Goal: Transaction & Acquisition: Purchase product/service

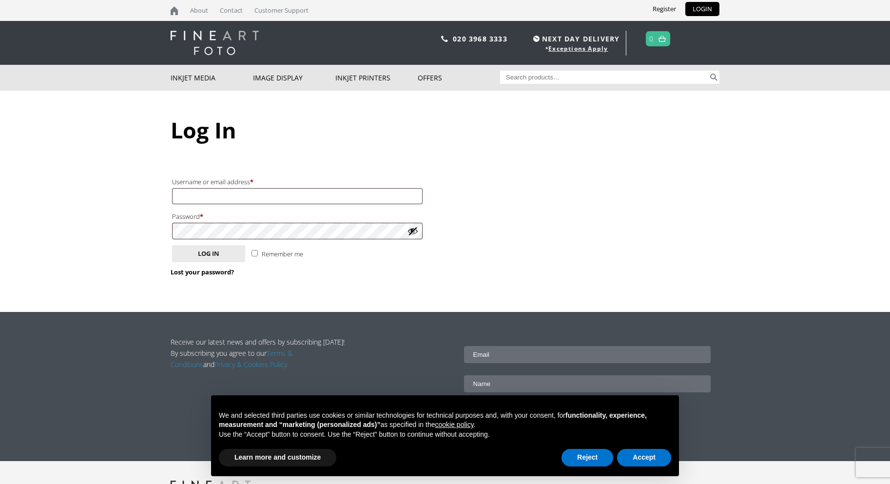
click at [224, 194] on input "Username or email address * Required" at bounding box center [297, 196] width 251 height 16
type input "[PERSON_NAME][EMAIL_ADDRESS][DOMAIN_NAME]"
click at [217, 252] on button "Log in" at bounding box center [208, 253] width 73 height 17
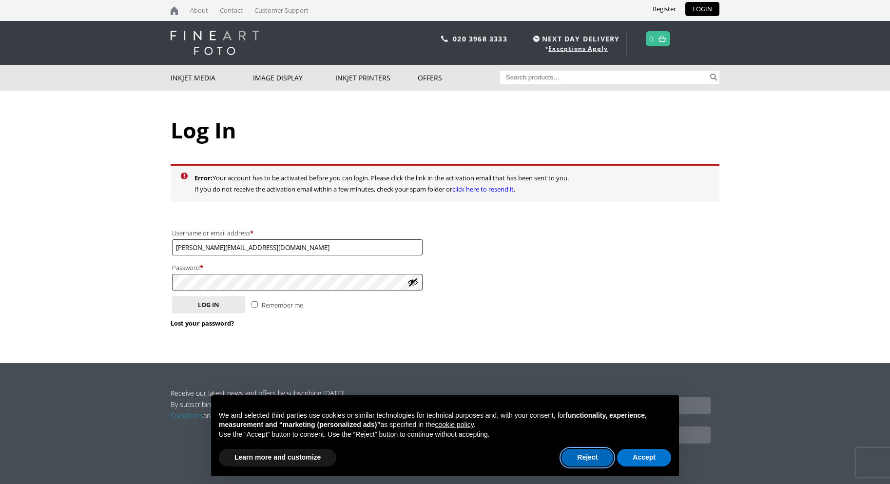
click at [580, 458] on button "Reject" at bounding box center [588, 458] width 52 height 18
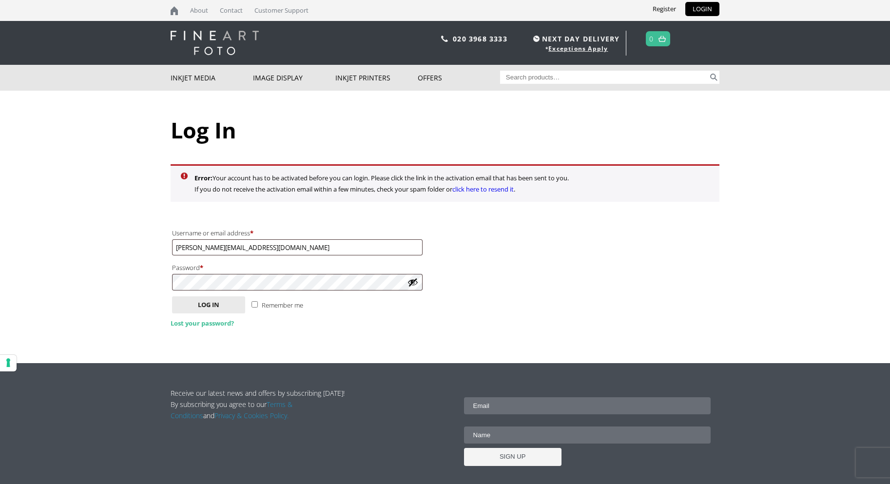
click at [201, 324] on link "Lost your password?" at bounding box center [202, 323] width 63 height 9
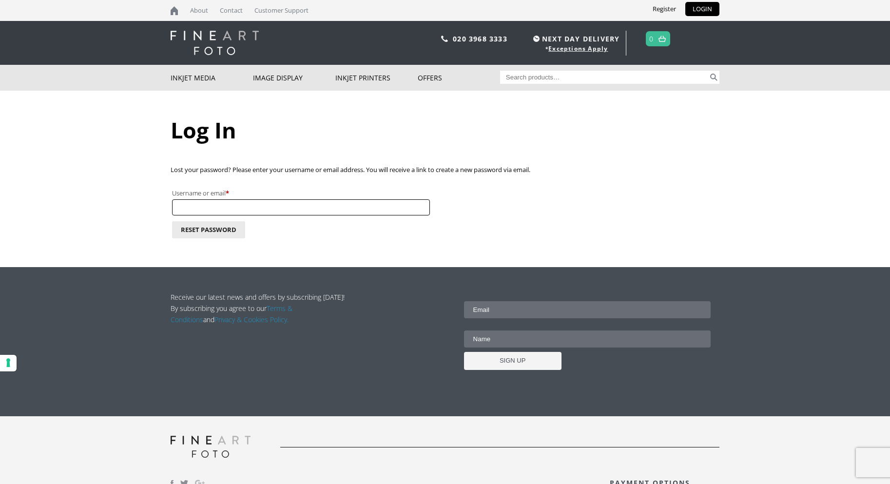
click at [237, 201] on input "Username or email * Required" at bounding box center [301, 207] width 258 height 16
type input "[PERSON_NAME][EMAIL_ADDRESS][DOMAIN_NAME]"
click at [211, 229] on button "Reset password" at bounding box center [208, 229] width 73 height 17
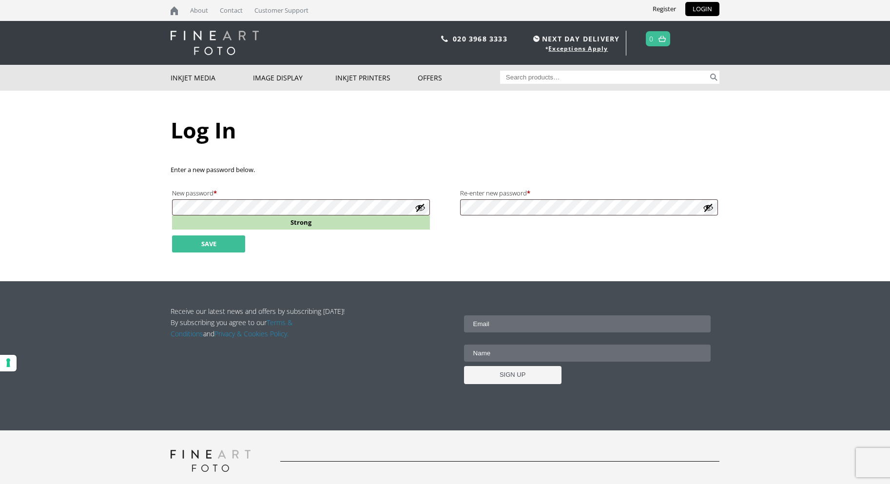
click at [207, 244] on button "Save" at bounding box center [208, 244] width 73 height 17
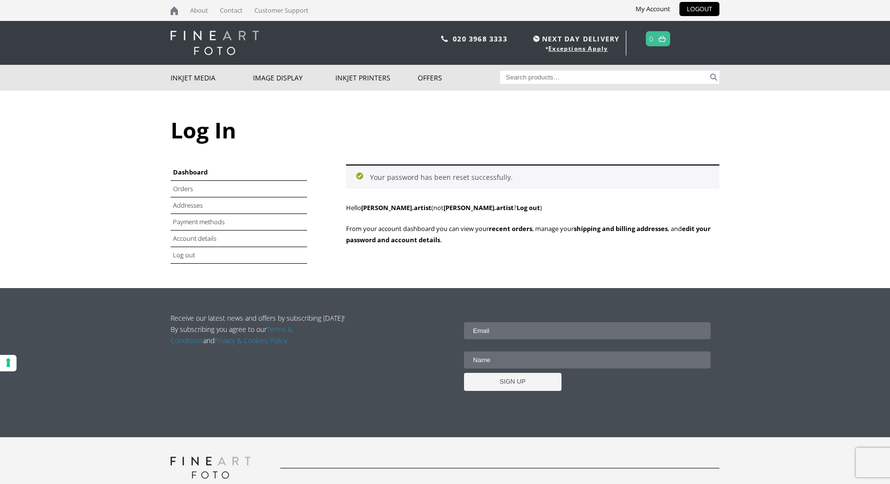
click at [666, 37] on img at bounding box center [662, 39] width 7 height 6
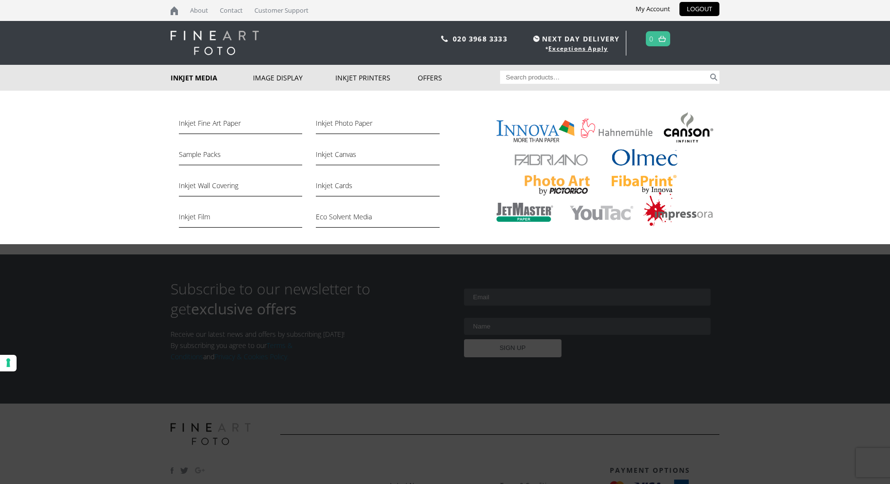
click at [203, 79] on link "Inkjet Media" at bounding box center [212, 78] width 82 height 26
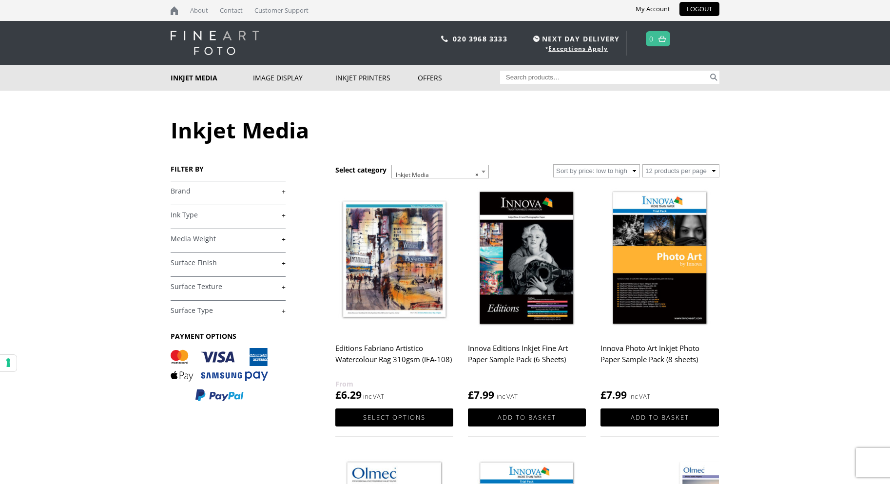
click at [217, 187] on link "+" at bounding box center [228, 191] width 115 height 9
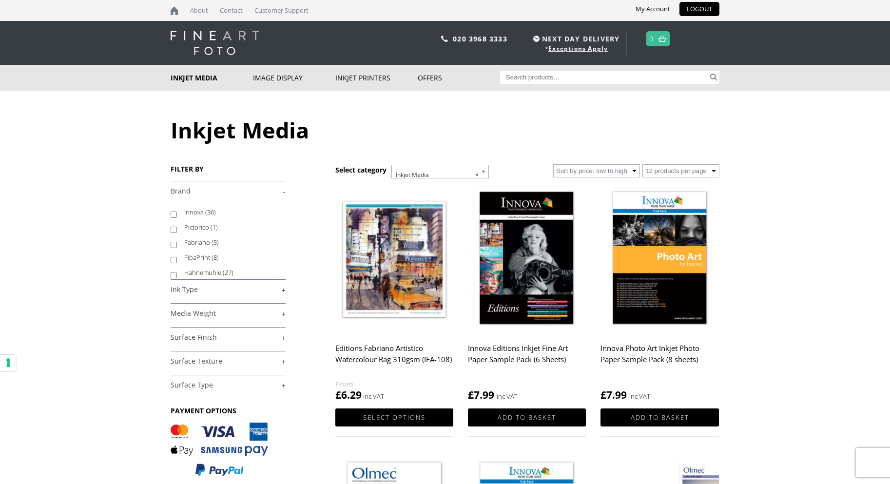
click at [202, 212] on label "Innova (36)" at bounding box center [230, 212] width 92 height 15
click at [177, 212] on input "Innova (36)" at bounding box center [174, 215] width 6 height 6
checkbox input "true"
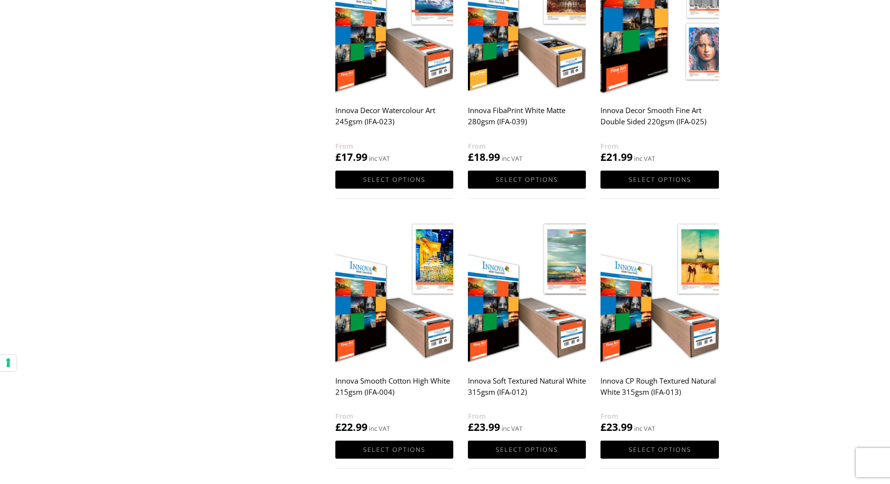
scroll to position [778, 0]
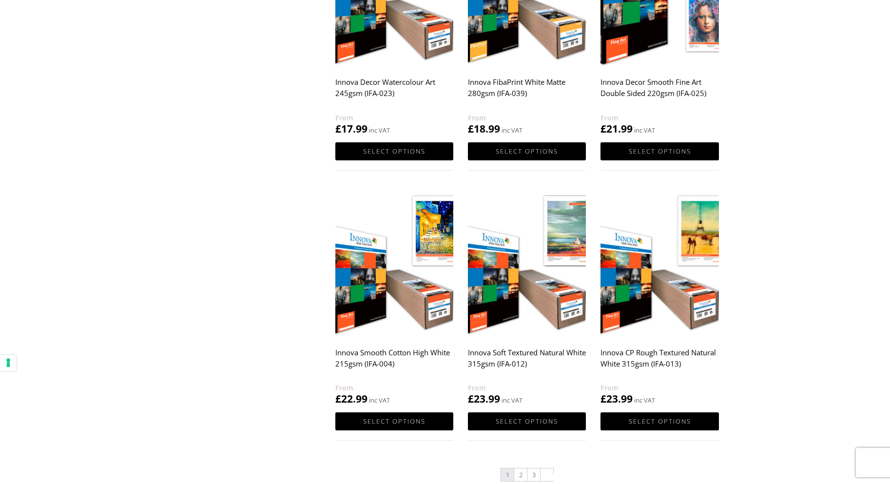
click at [411, 351] on h2 "Innova Smooth Cotton High White 215gsm (IFA-004)" at bounding box center [394, 362] width 118 height 39
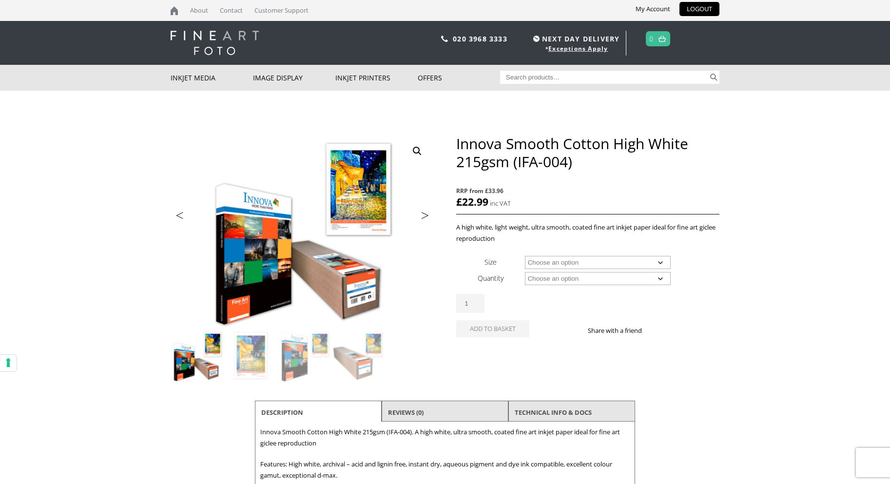
click at [569, 263] on select "Choose an option A4 Sheet A3 Sheet A3+ Sheet A2 Sheet 17" Wide Roll 24" Wide Ro…" at bounding box center [598, 262] width 146 height 13
click at [525, 256] on select "Choose an option A4 Sheet A3 Sheet A3+ Sheet A2 Sheet 17" Wide Roll 24" Wide Ro…" at bounding box center [598, 262] width 146 height 13
select select "a2-sheet"
click at [542, 281] on select "Choose an option 25 Sheets" at bounding box center [598, 278] width 146 height 13
select select "25-sheets"
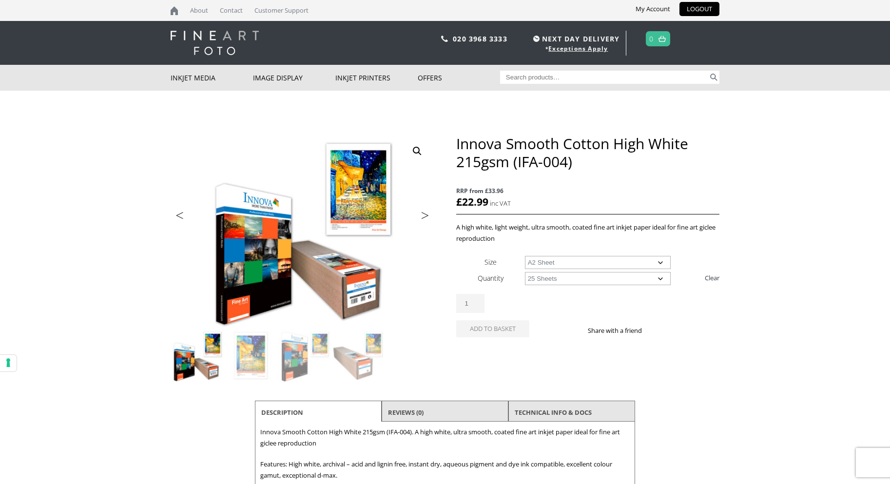
click at [525, 272] on select "Choose an option 25 Sheets" at bounding box center [598, 278] width 146 height 13
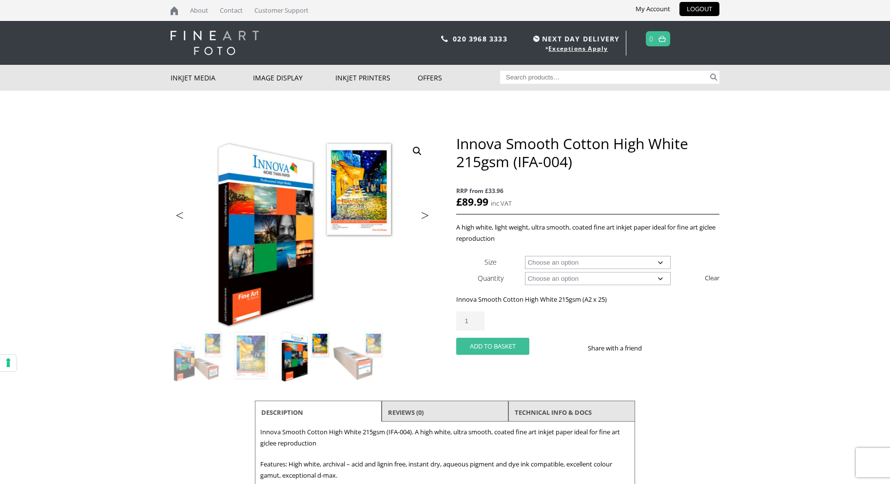
click at [508, 349] on button "Add to basket" at bounding box center [492, 346] width 73 height 17
select select "a2-sheet"
select select "25-sheets"
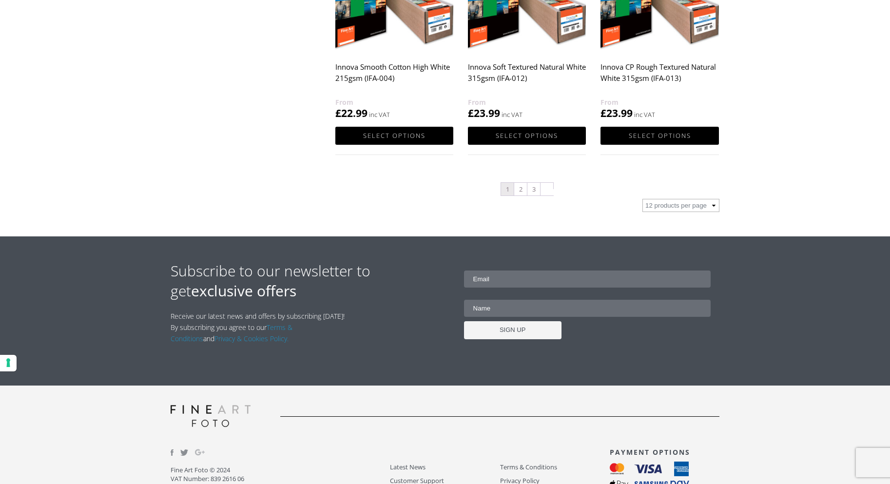
scroll to position [992, 0]
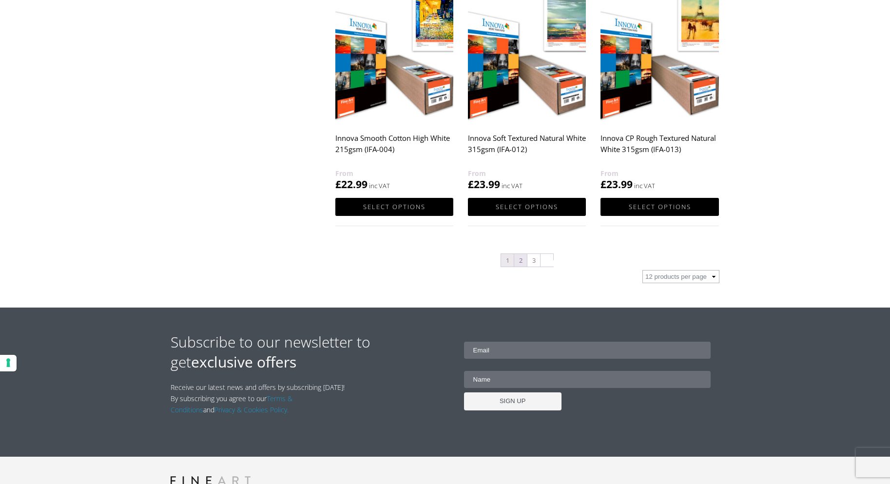
click at [520, 256] on link "2" at bounding box center [520, 260] width 13 height 13
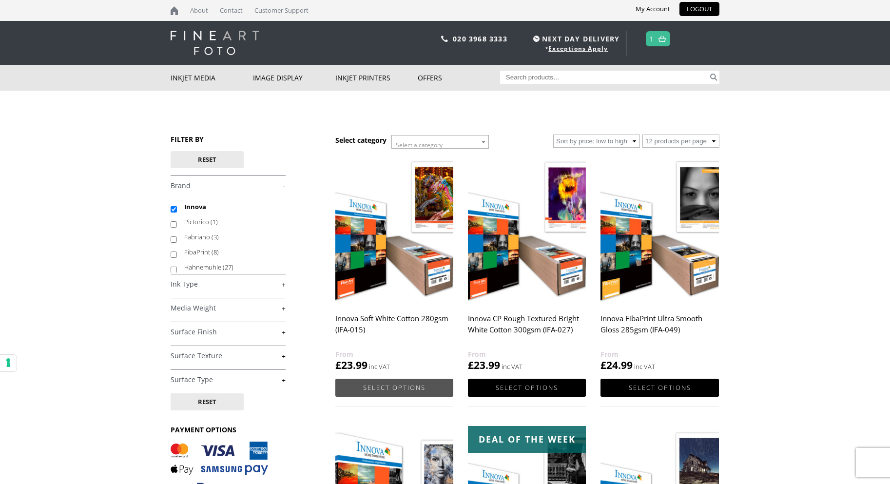
click at [403, 381] on link "Select options" at bounding box center [394, 388] width 118 height 18
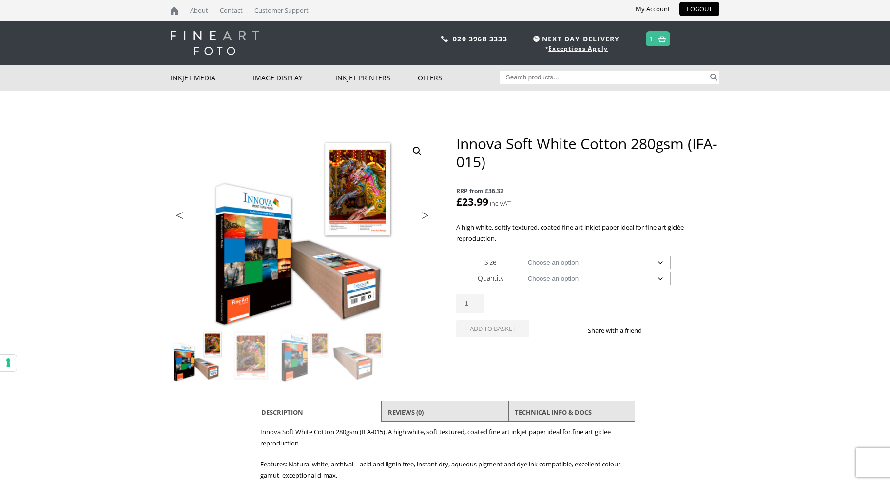
drag, startPoint x: 0, startPoint y: 0, endPoint x: 598, endPoint y: 258, distance: 651.1
click at [598, 258] on select "Choose an option A4 Sheet A3 Sheet A3+ Sheet A2 Sheet 17" Wide Roll 24" Wide Ro…" at bounding box center [598, 262] width 146 height 13
click at [525, 256] on select "Choose an option A4 Sheet A3 Sheet A3+ Sheet A2 Sheet 17" Wide Roll 24" Wide Ro…" at bounding box center [598, 262] width 146 height 13
select select "a2-sheet"
click at [545, 282] on select "Choose an option 25 Sheets" at bounding box center [598, 278] width 146 height 13
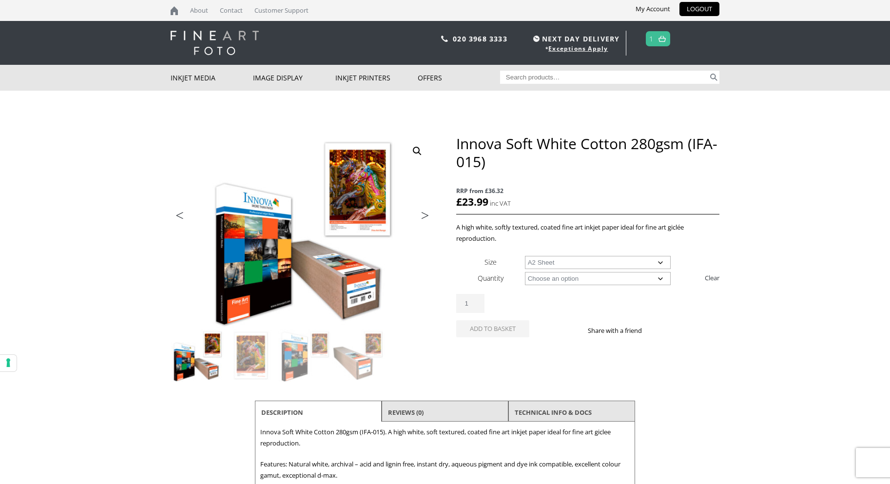
select select "25-sheets"
click at [525, 272] on select "Choose an option 25 Sheets" at bounding box center [598, 278] width 146 height 13
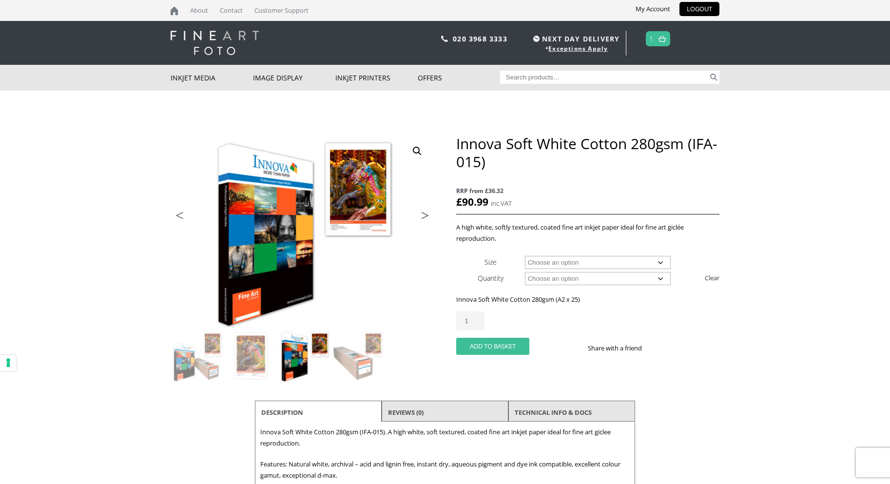
click at [496, 349] on button "Add to basket" at bounding box center [492, 346] width 73 height 17
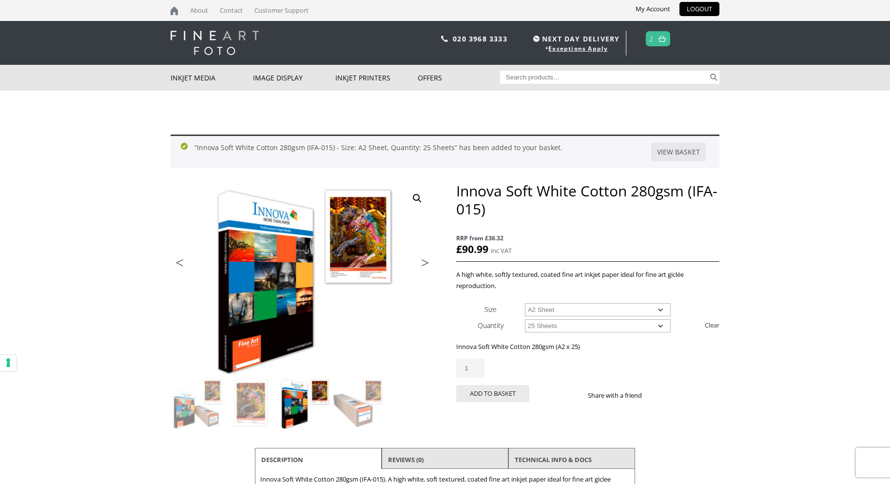
click at [647, 39] on p "020 3968 3333 NEXT DAY DELIVERY * Exceptions Apply 2" at bounding box center [555, 43] width 330 height 25
click at [665, 37] on img at bounding box center [662, 39] width 7 height 6
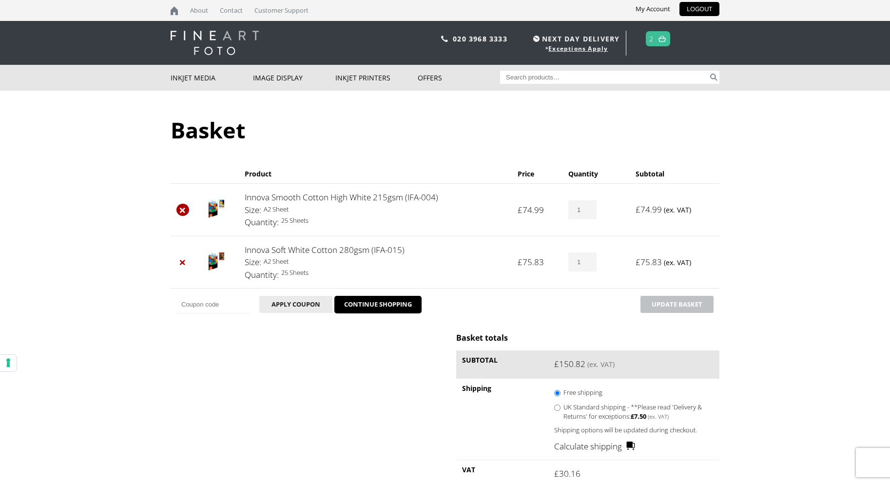
click at [184, 210] on link "×" at bounding box center [183, 210] width 13 height 13
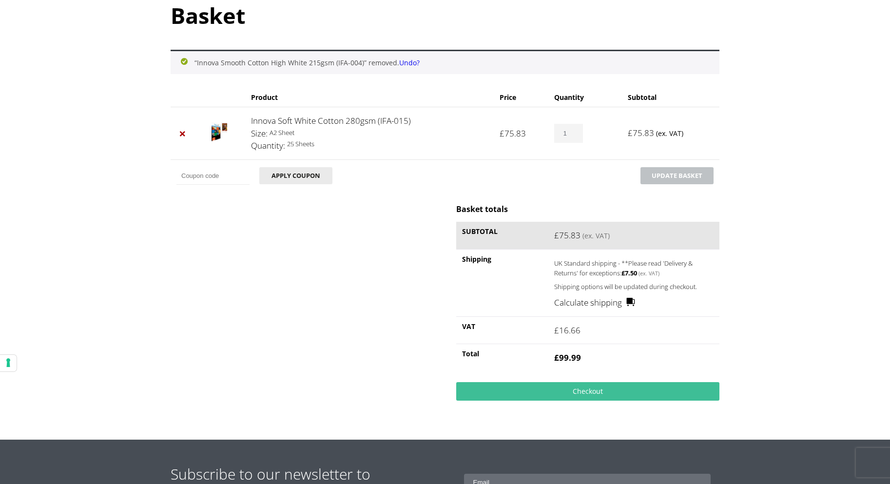
scroll to position [116, 0]
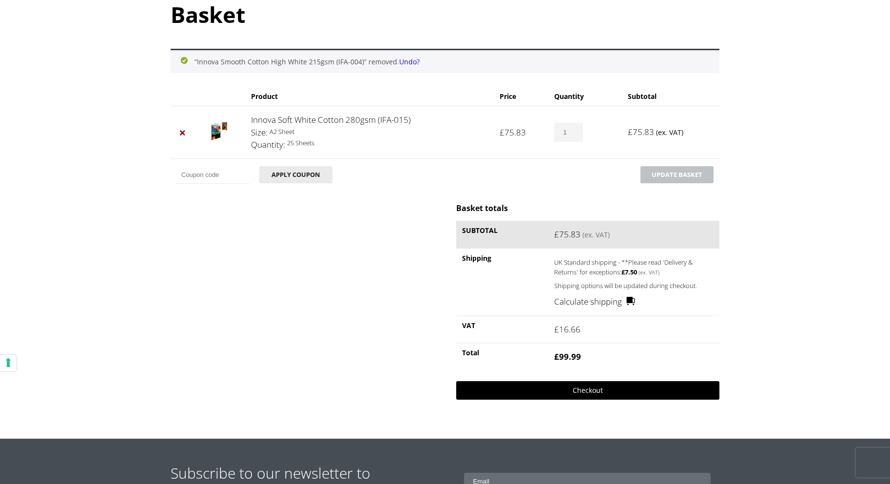
click at [606, 390] on link "Checkout" at bounding box center [587, 390] width 263 height 19
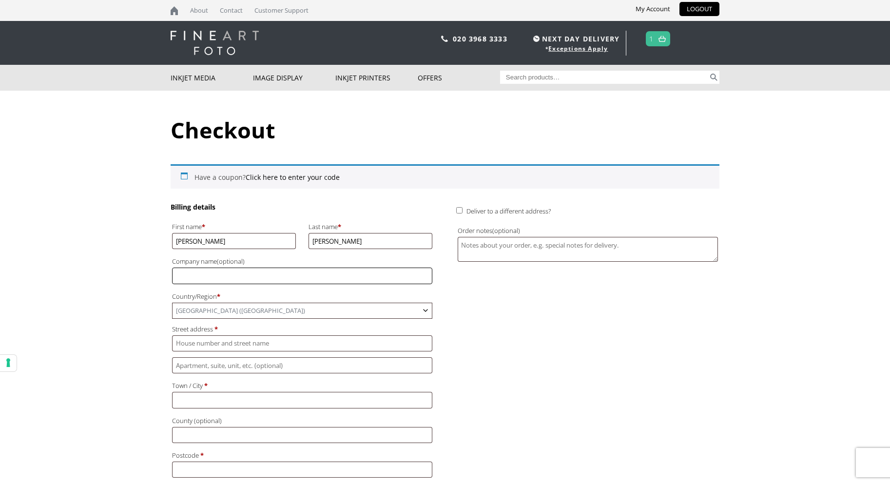
click at [222, 276] on input "Company name (optional)" at bounding box center [302, 276] width 260 height 16
type input "[PERSON_NAME] Artist"
type input "12 Hints Meadow"
type input "Coreley"
type input "Ludlow"
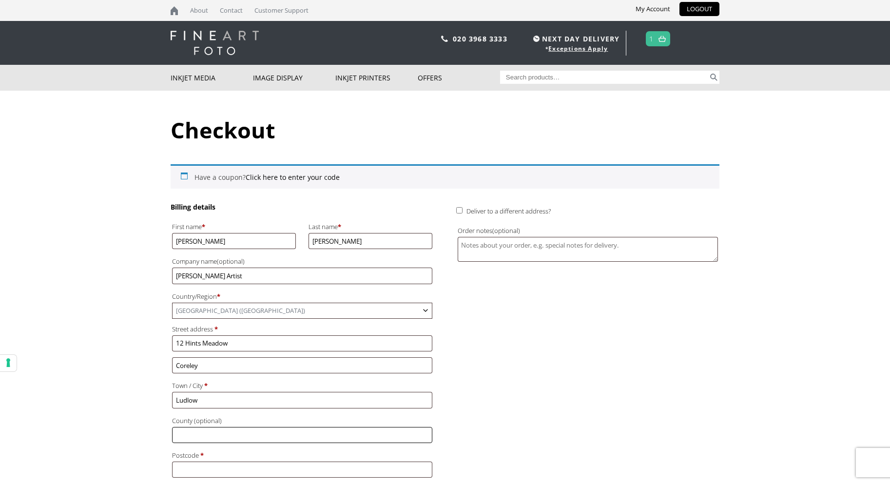
type input "[GEOGRAPHIC_DATA]"
type input "SY8 3QS"
type input "[PHONE_NUMBER]"
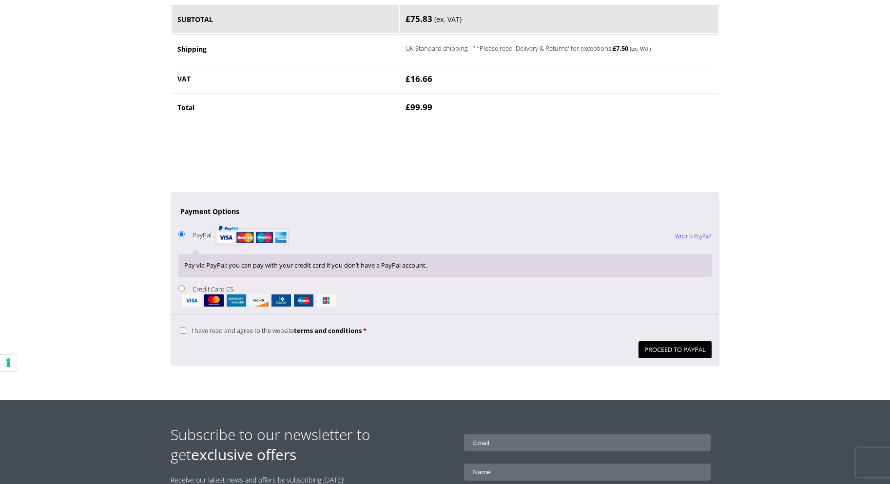
scroll to position [659, 0]
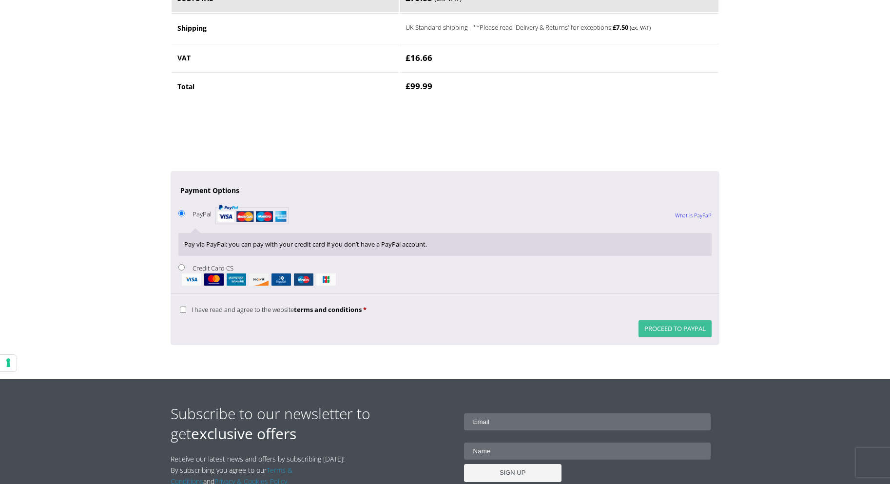
click at [686, 328] on button "Proceed to PayPal" at bounding box center [675, 328] width 73 height 17
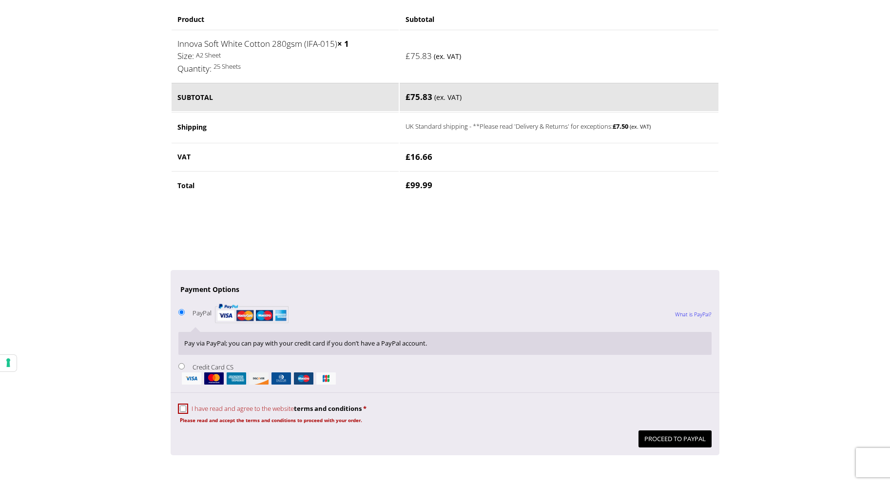
scroll to position [611, 0]
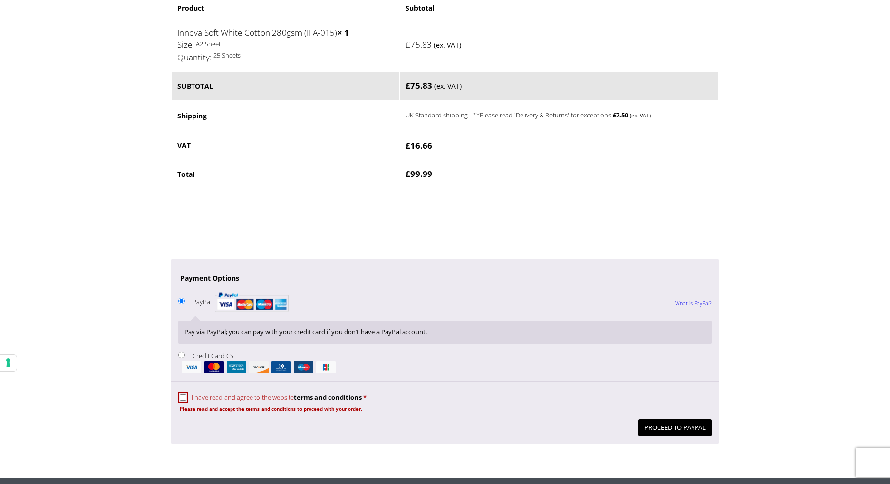
click at [183, 400] on input "I have read and agree to the website terms and conditions *" at bounding box center [183, 397] width 6 height 6
checkbox input "true"
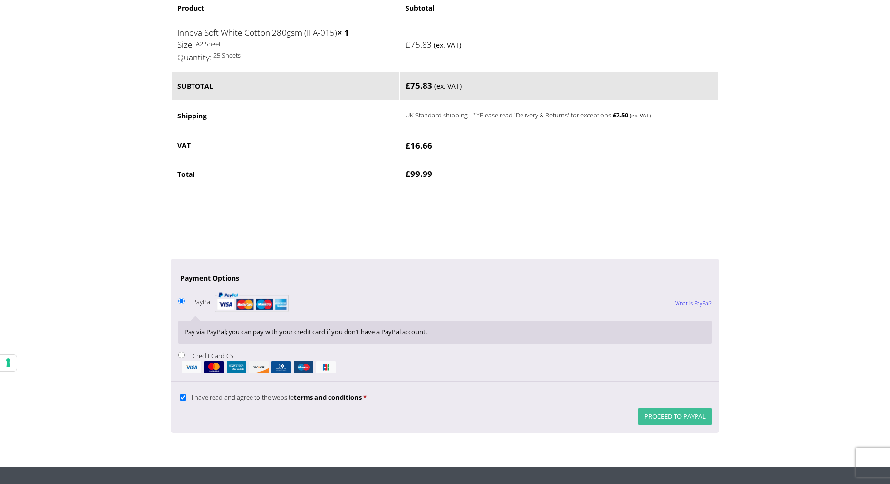
click at [682, 415] on button "Proceed to PayPal" at bounding box center [675, 416] width 73 height 17
